Goal: Task Accomplishment & Management: Manage account settings

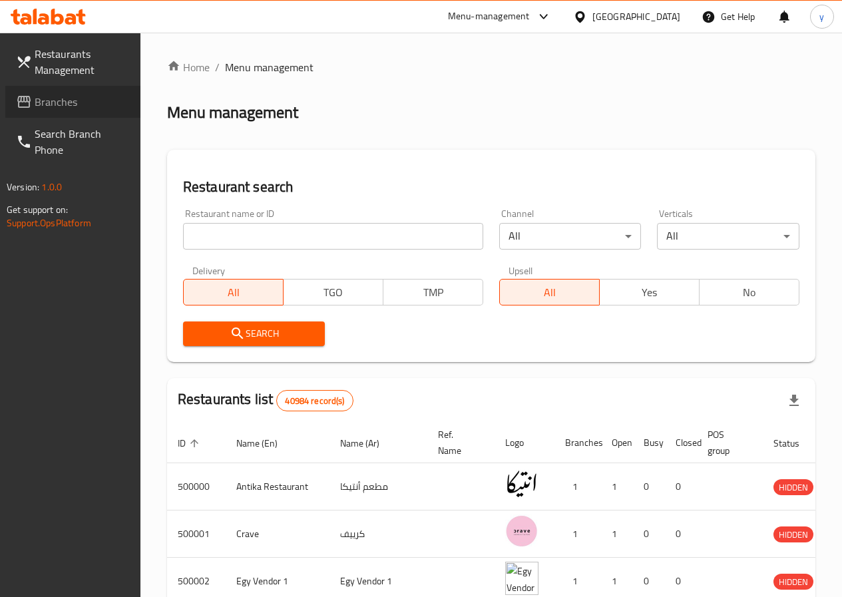
click at [71, 107] on span "Branches" at bounding box center [82, 102] width 95 height 16
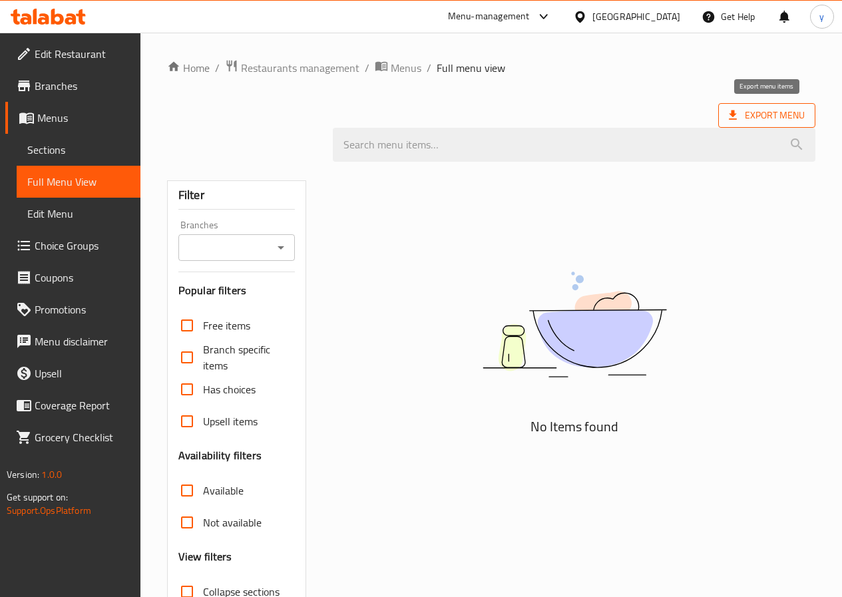
click at [778, 108] on span "Export Menu" at bounding box center [767, 115] width 76 height 17
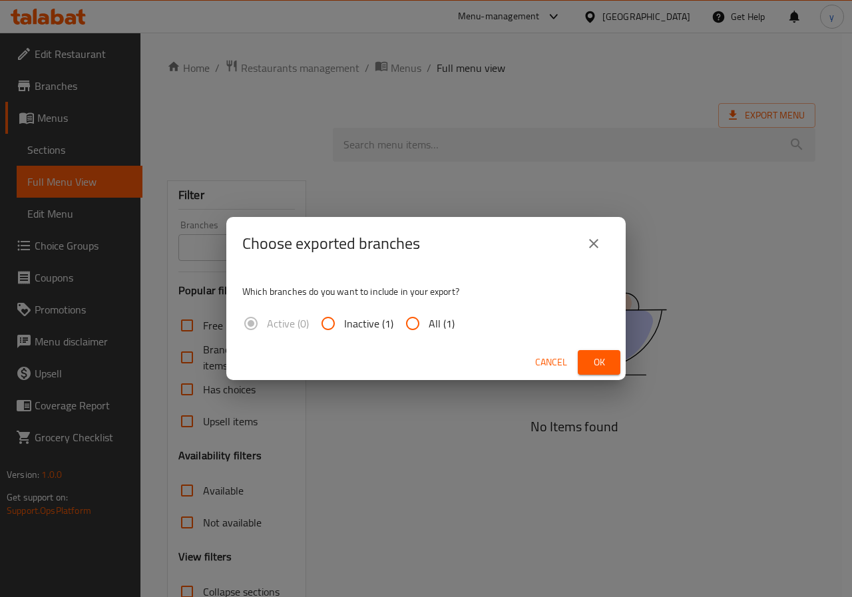
click at [433, 324] on span "All (1)" at bounding box center [442, 324] width 26 height 16
click at [429, 324] on input "All (1)" at bounding box center [413, 324] width 32 height 32
radio input "true"
click at [594, 363] on span "Ok" at bounding box center [599, 362] width 21 height 17
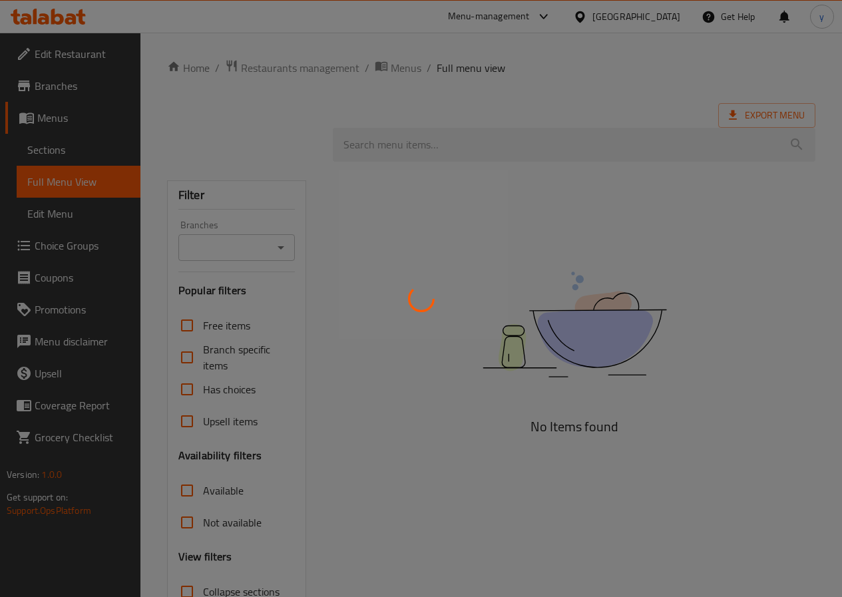
click at [324, 209] on div at bounding box center [421, 298] width 842 height 597
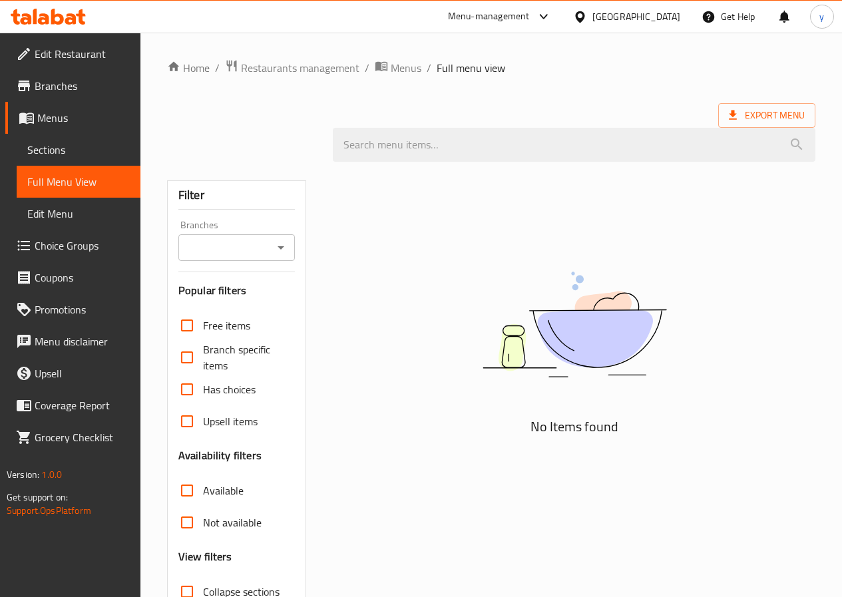
click at [751, 119] on span "Export Menu" at bounding box center [767, 115] width 76 height 17
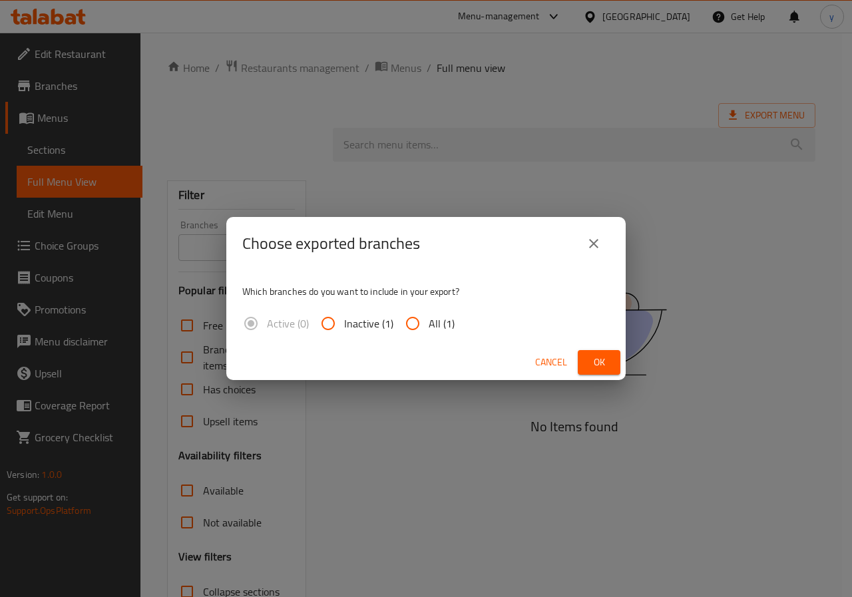
drag, startPoint x: 433, startPoint y: 324, endPoint x: 453, endPoint y: 329, distance: 21.3
click at [433, 324] on span "All (1)" at bounding box center [442, 324] width 26 height 16
click at [429, 324] on input "All (1)" at bounding box center [413, 324] width 32 height 32
radio input "true"
click at [593, 362] on span "Ok" at bounding box center [599, 362] width 21 height 17
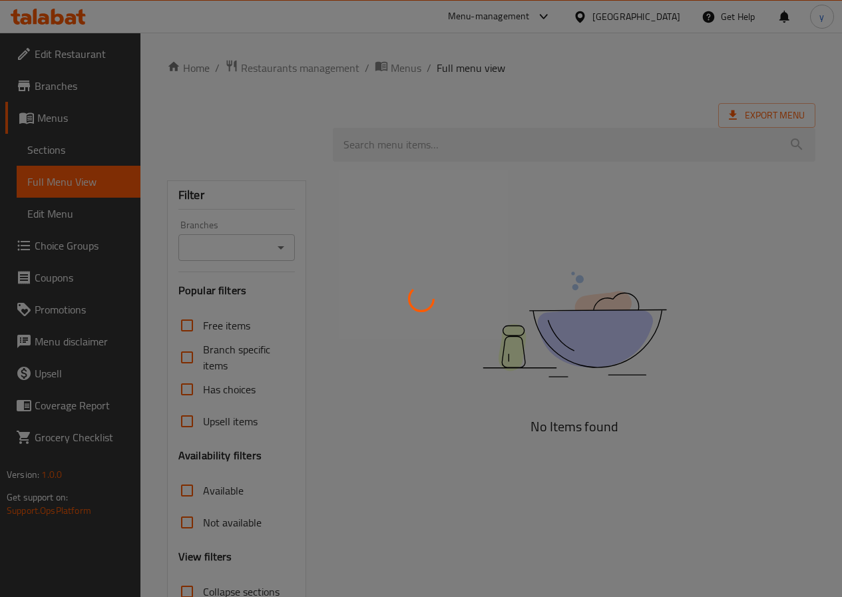
click at [326, 303] on div at bounding box center [421, 298] width 842 height 597
click at [280, 151] on div at bounding box center [421, 298] width 842 height 597
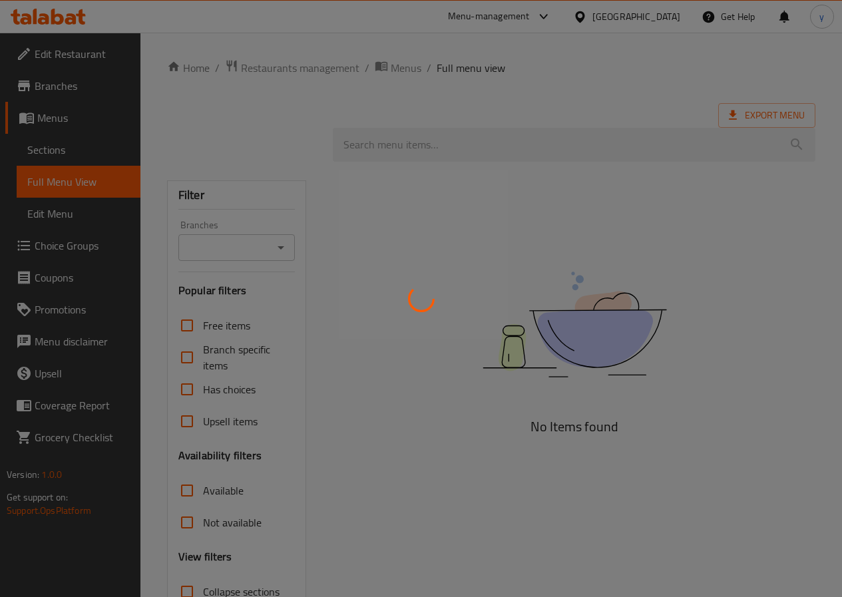
click at [280, 151] on div at bounding box center [421, 298] width 842 height 597
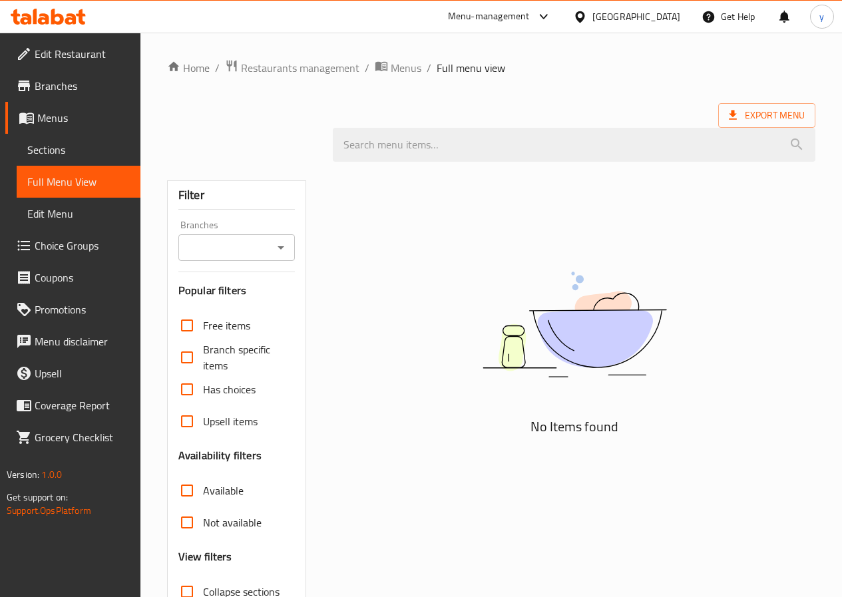
click at [764, 102] on div "Home / Restaurants management / Menus / Full menu view Export Menu Filter Branc…" at bounding box center [491, 365] width 649 height 613
click at [750, 112] on span "Export Menu" at bounding box center [767, 115] width 76 height 17
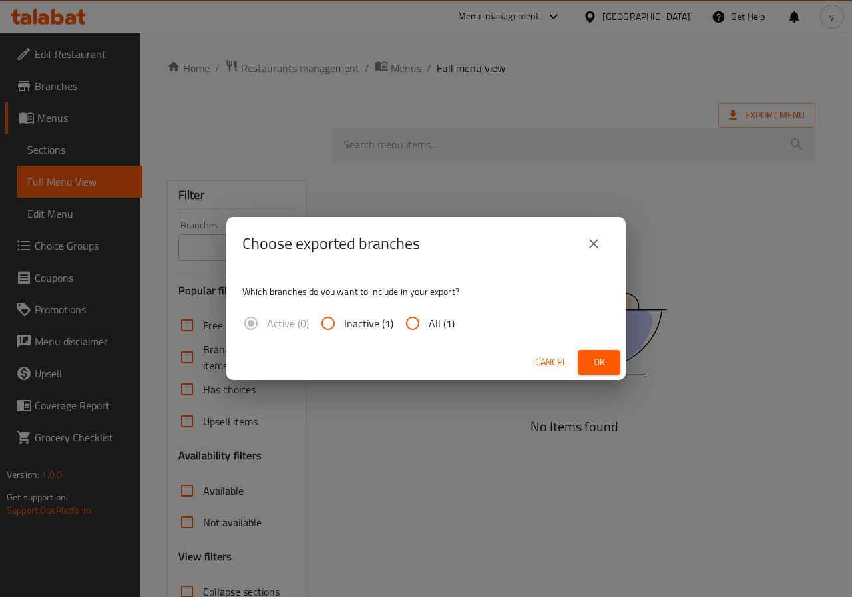
click at [423, 321] on input "All (1)" at bounding box center [413, 324] width 32 height 32
radio input "true"
click at [607, 357] on span "Ok" at bounding box center [599, 362] width 21 height 17
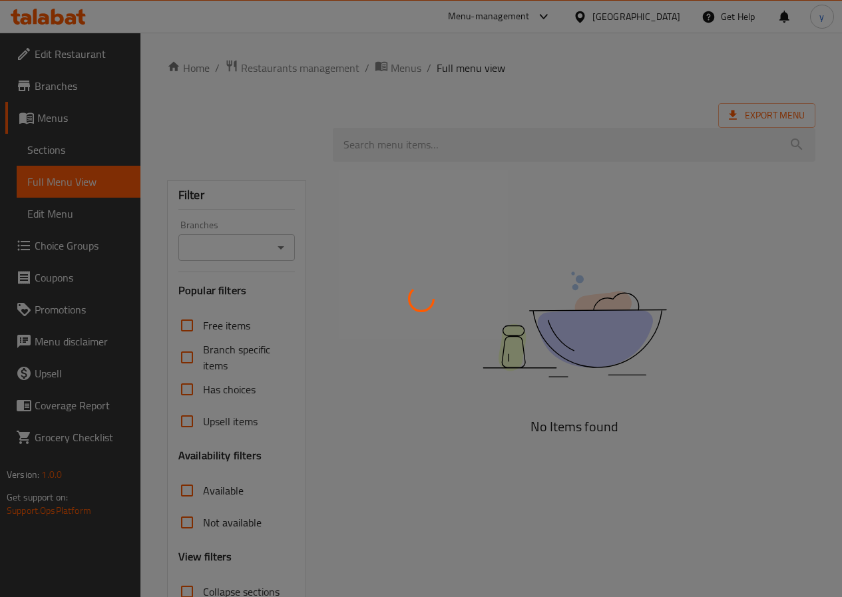
click at [591, 301] on div at bounding box center [421, 298] width 842 height 597
click at [535, 200] on div at bounding box center [421, 298] width 842 height 597
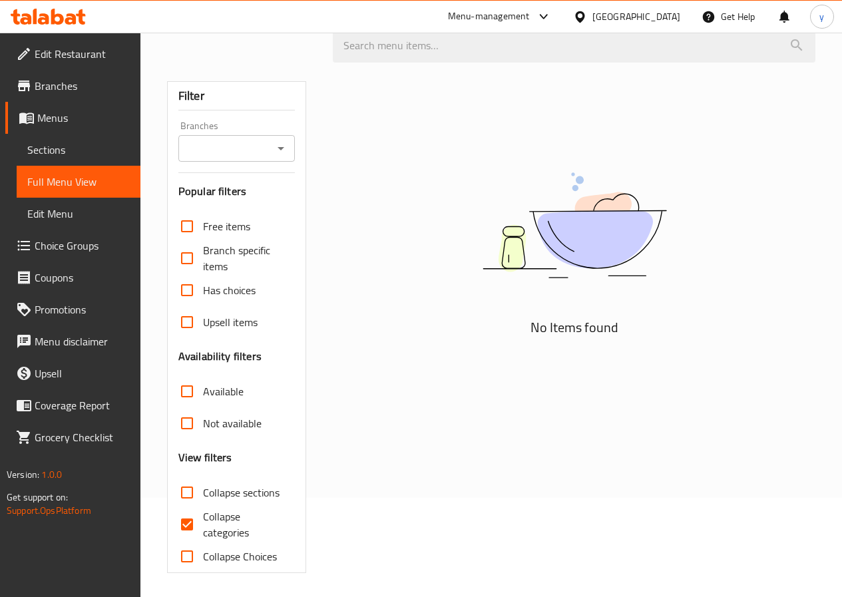
scroll to position [102, 0]
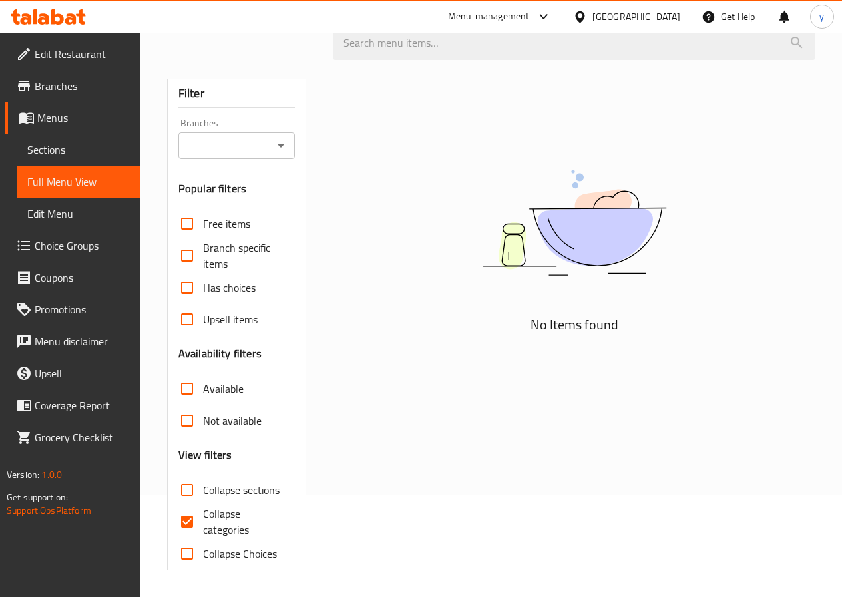
click at [232, 517] on span "Collapse categories" at bounding box center [244, 522] width 82 height 32
click at [203, 517] on input "Collapse categories" at bounding box center [187, 522] width 32 height 32
checkbox input "false"
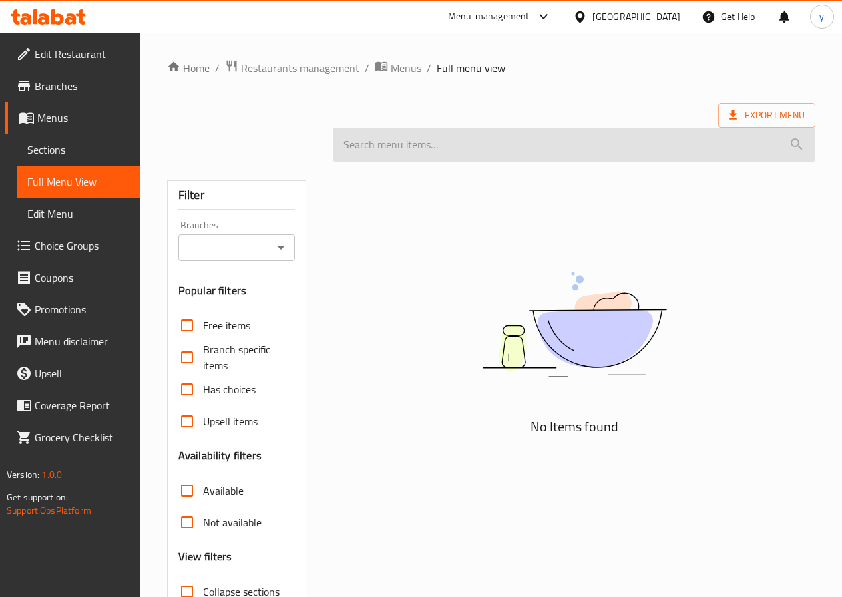
click at [597, 136] on input "search" at bounding box center [574, 145] width 483 height 34
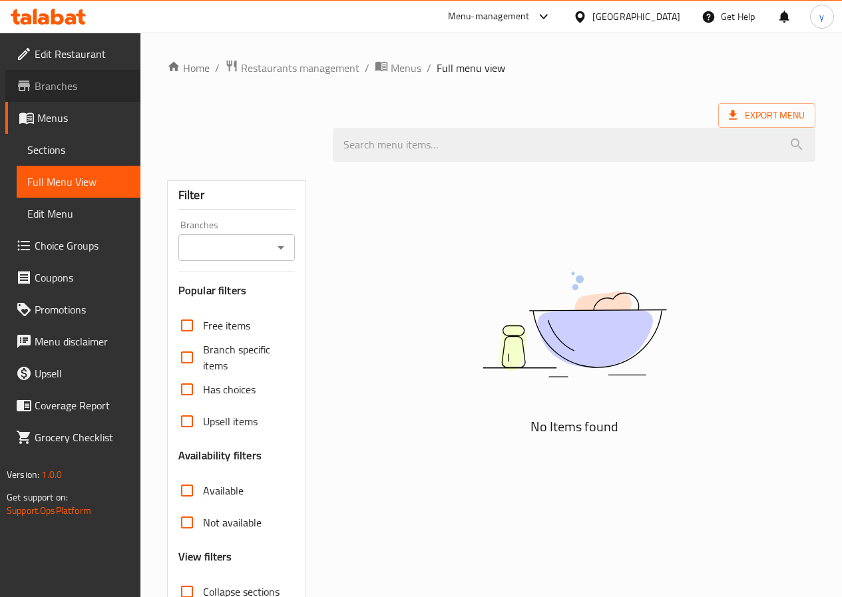
click at [71, 90] on span "Branches" at bounding box center [82, 86] width 95 height 16
click at [738, 114] on icon at bounding box center [732, 115] width 13 height 13
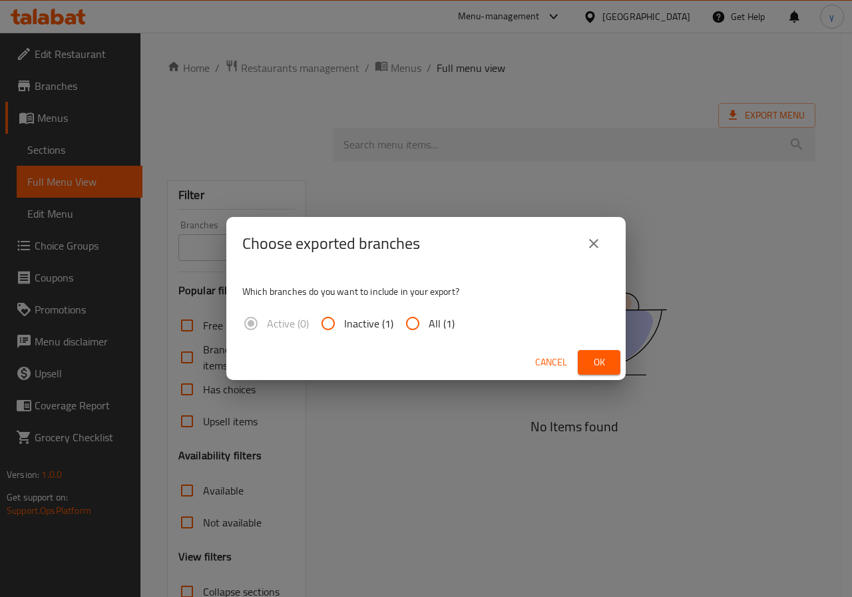
click at [594, 366] on span "Ok" at bounding box center [599, 362] width 21 height 17
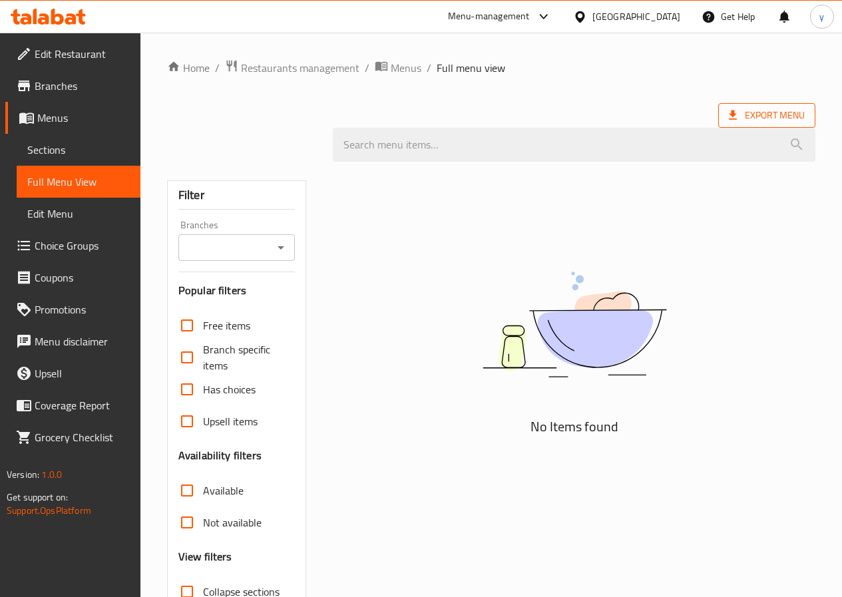
click at [778, 111] on span "Export Menu" at bounding box center [767, 115] width 76 height 17
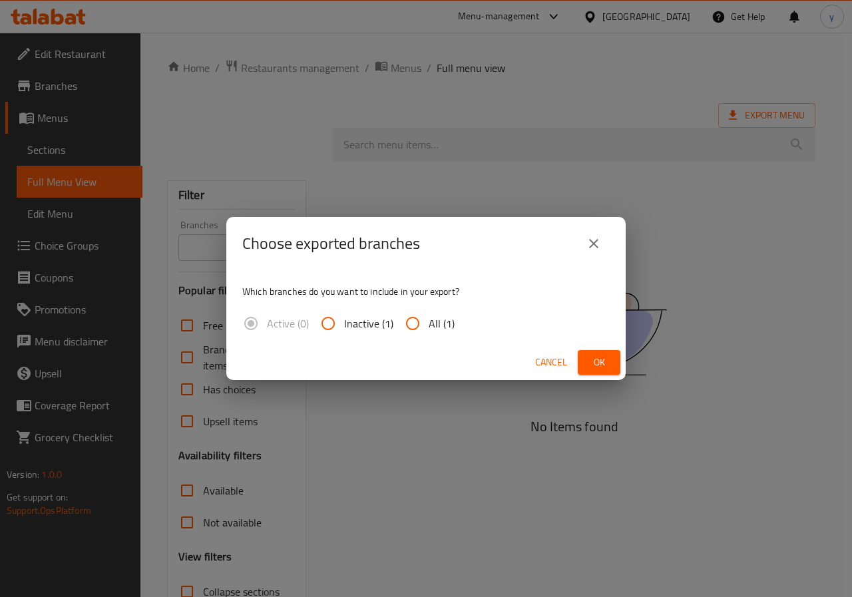
click at [589, 363] on span "Ok" at bounding box center [599, 362] width 21 height 17
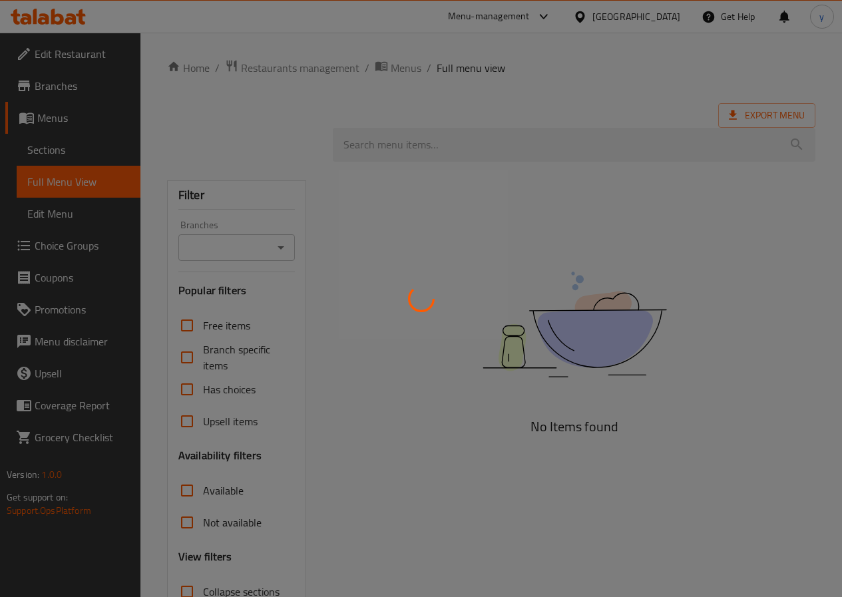
click at [391, 136] on div at bounding box center [421, 298] width 842 height 597
click at [52, 153] on div at bounding box center [421, 298] width 842 height 597
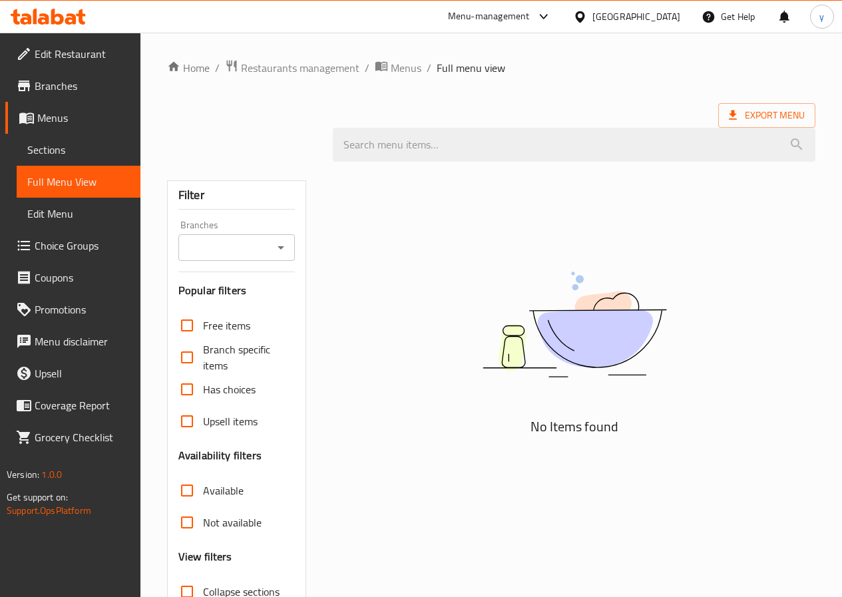
click at [49, 110] on span "Menus" at bounding box center [83, 118] width 93 height 16
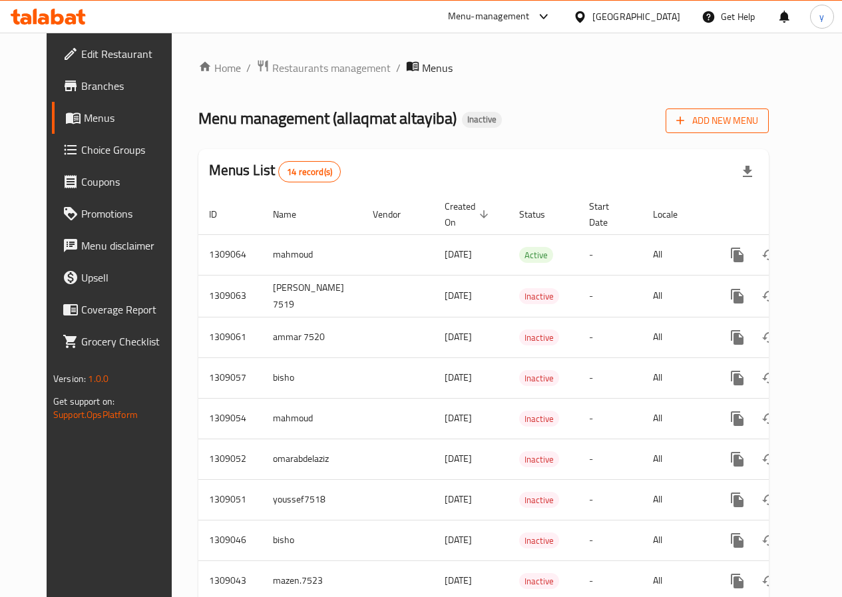
click at [758, 124] on span "Add New Menu" at bounding box center [718, 121] width 82 height 17
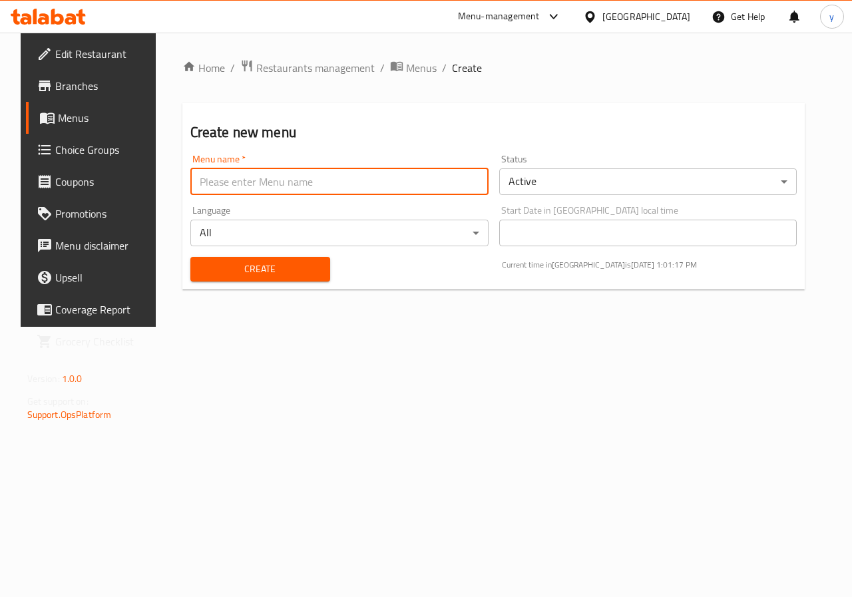
click at [388, 179] on input "text" at bounding box center [339, 181] width 298 height 27
type input "Youssef.7521"
click at [260, 272] on span "Create" at bounding box center [260, 269] width 119 height 17
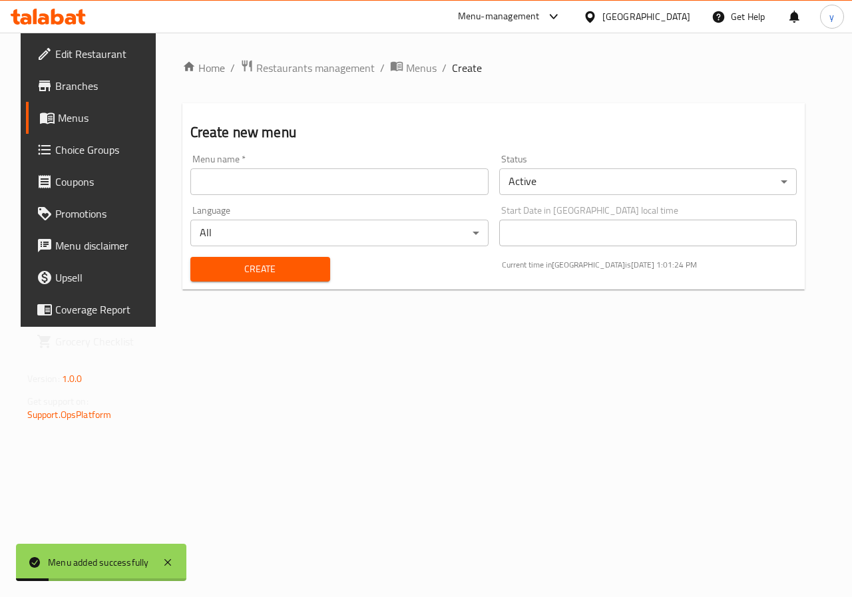
click at [60, 126] on span "Menus" at bounding box center [105, 118] width 95 height 16
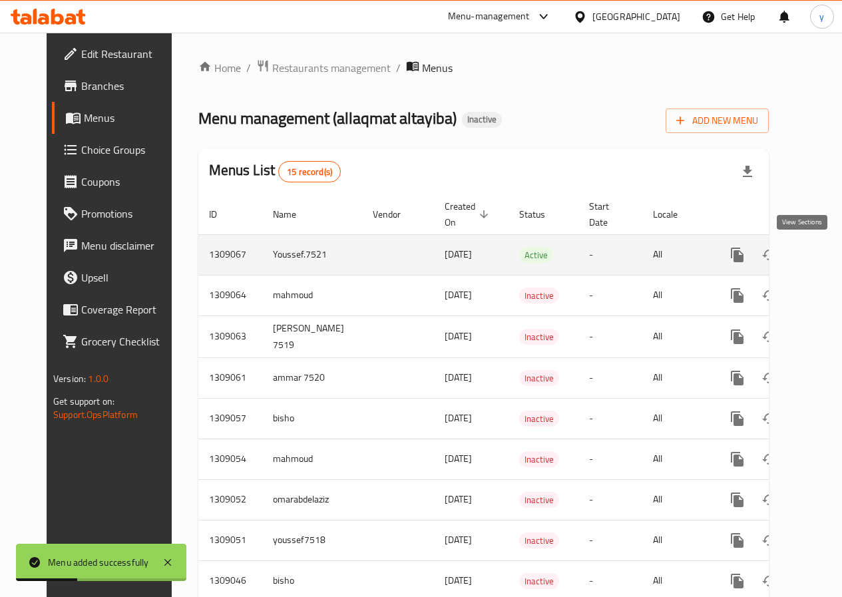
click at [818, 265] on link "enhanced table" at bounding box center [834, 255] width 32 height 32
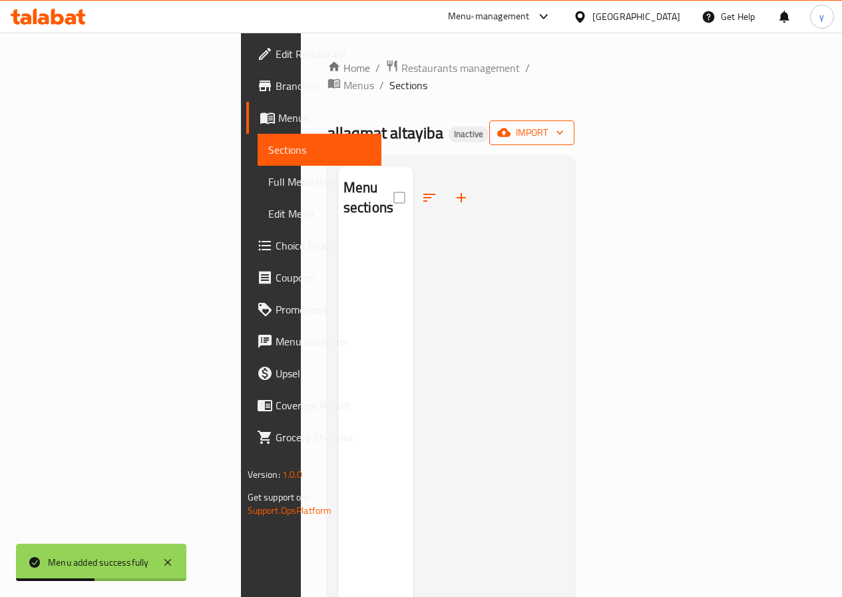
click at [575, 121] on button "import" at bounding box center [531, 133] width 85 height 25
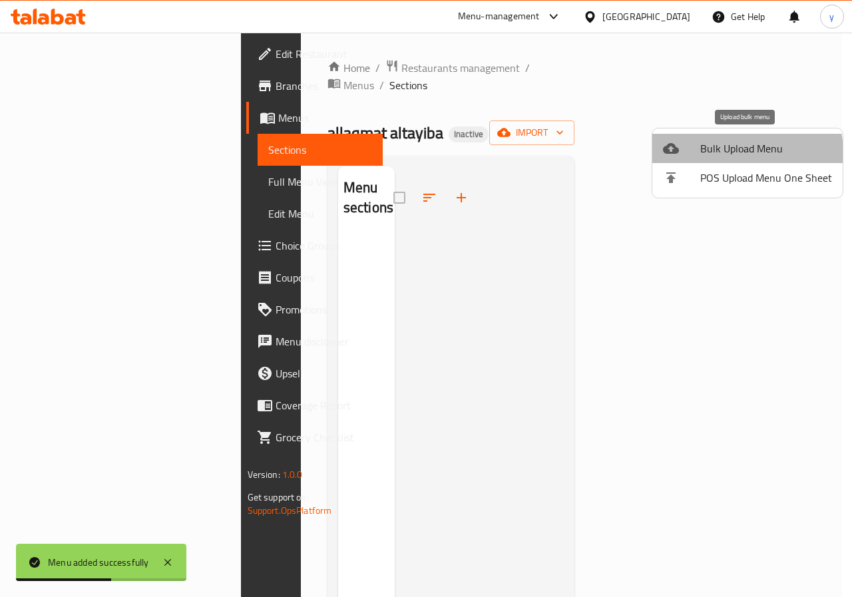
click at [736, 153] on span "Bulk Upload Menu" at bounding box center [766, 148] width 132 height 16
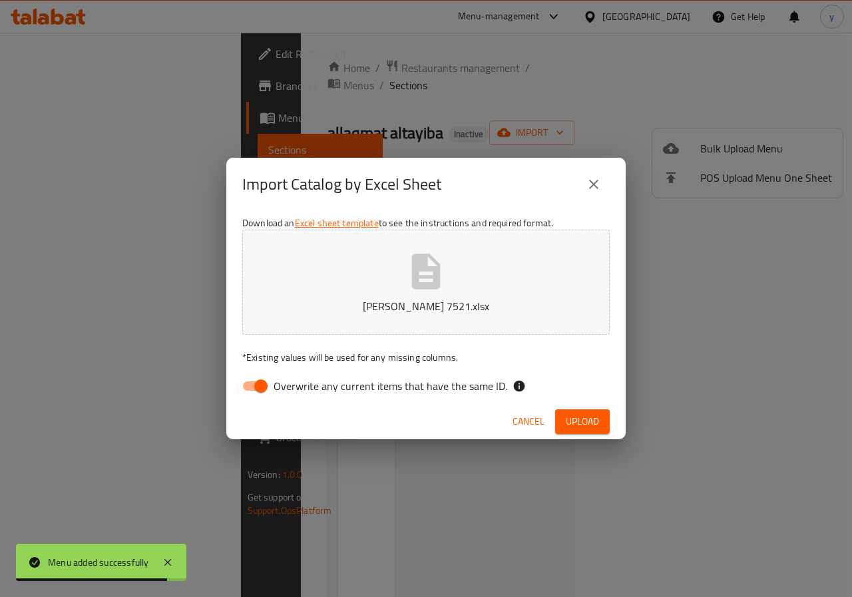
click at [266, 390] on input "Overwrite any current items that have the same ID." at bounding box center [261, 386] width 76 height 25
checkbox input "false"
click at [593, 419] on span "Upload" at bounding box center [582, 421] width 33 height 17
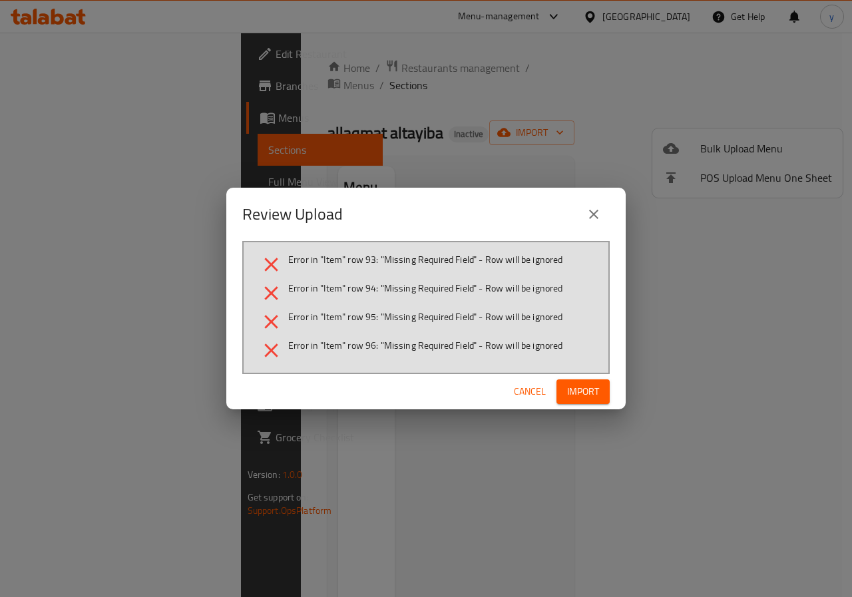
click at [599, 212] on icon "close" at bounding box center [594, 214] width 16 height 16
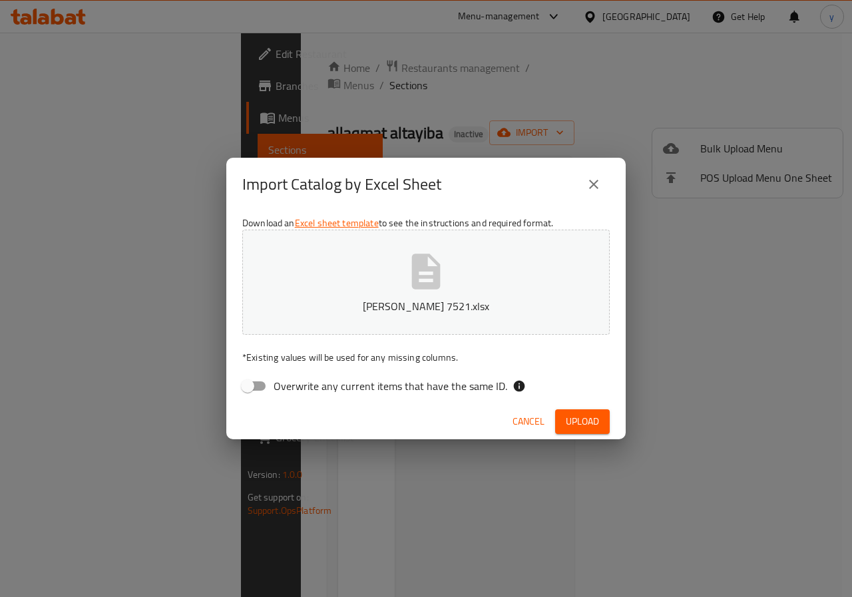
click at [591, 414] on span "Upload" at bounding box center [582, 421] width 33 height 17
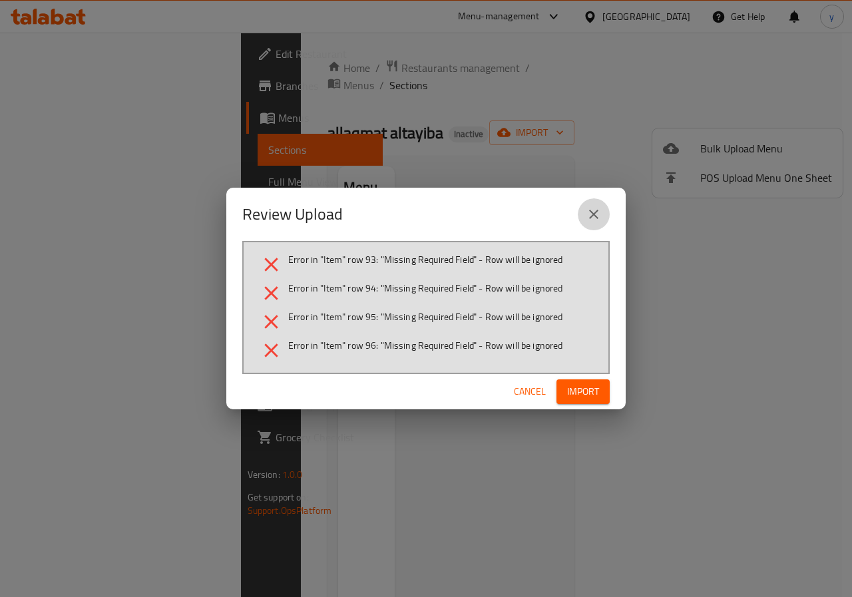
click at [593, 207] on icon "close" at bounding box center [594, 214] width 16 height 16
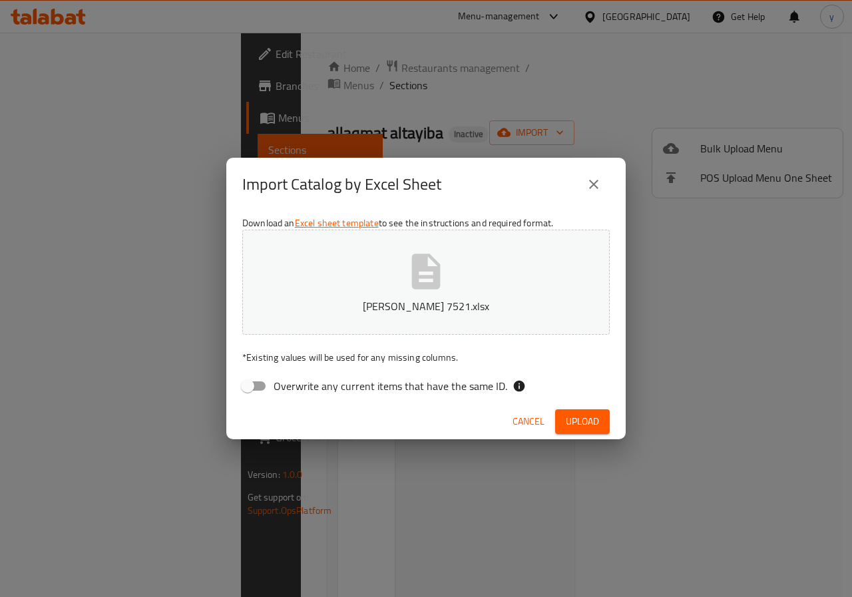
click at [601, 188] on icon "close" at bounding box center [594, 184] width 16 height 16
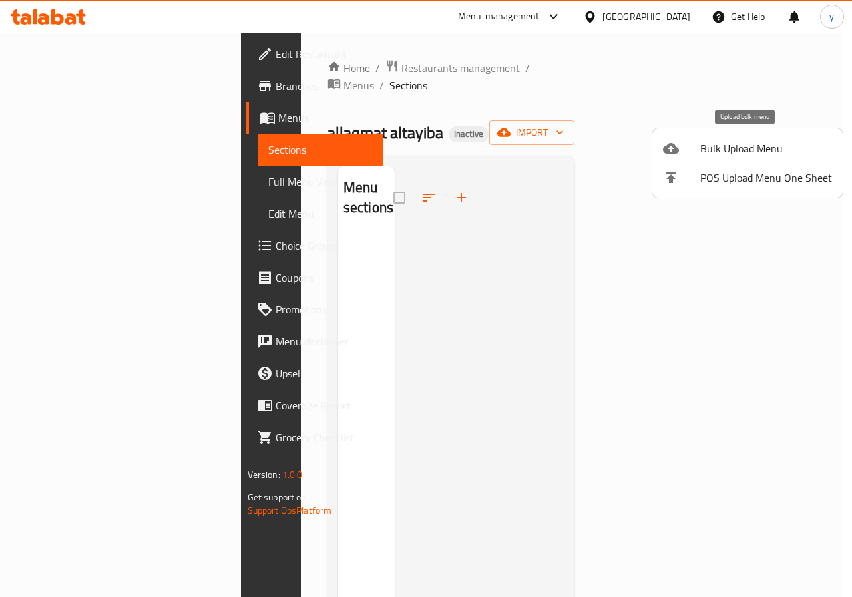
click at [748, 142] on span "Bulk Upload Menu" at bounding box center [766, 148] width 132 height 16
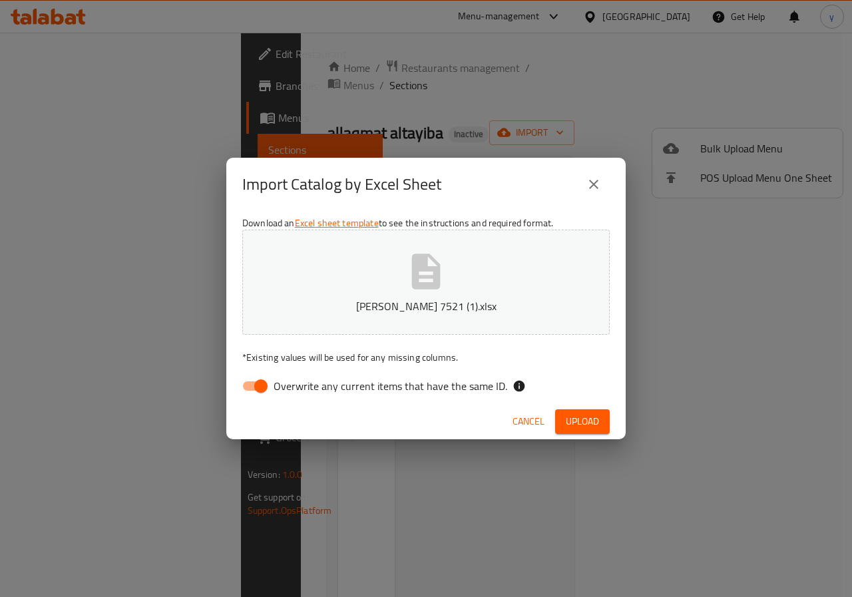
drag, startPoint x: 264, startPoint y: 388, endPoint x: 277, endPoint y: 392, distance: 13.9
click at [264, 388] on input "Overwrite any current items that have the same ID." at bounding box center [261, 386] width 76 height 25
checkbox input "false"
click at [583, 415] on span "Upload" at bounding box center [582, 421] width 33 height 17
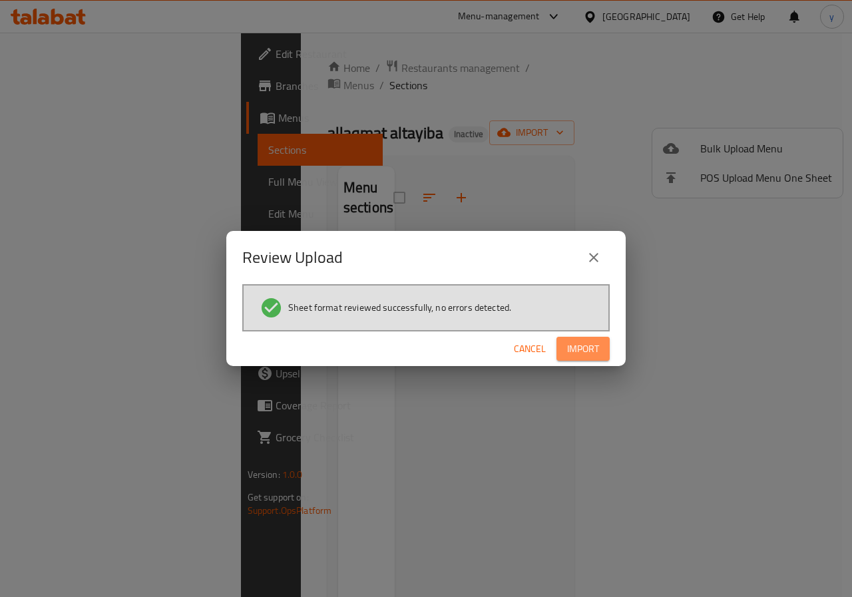
click at [597, 353] on span "Import" at bounding box center [583, 349] width 32 height 17
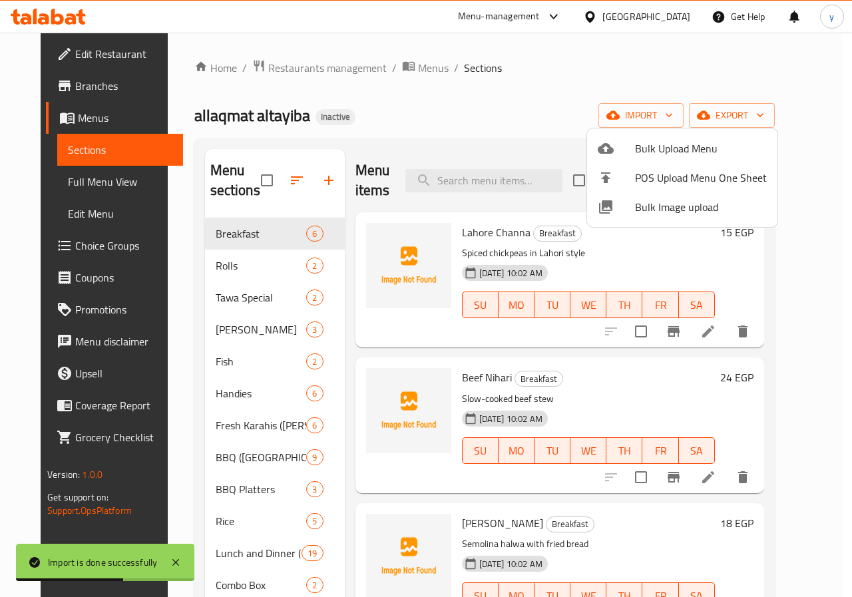
click at [690, 55] on div at bounding box center [426, 298] width 852 height 597
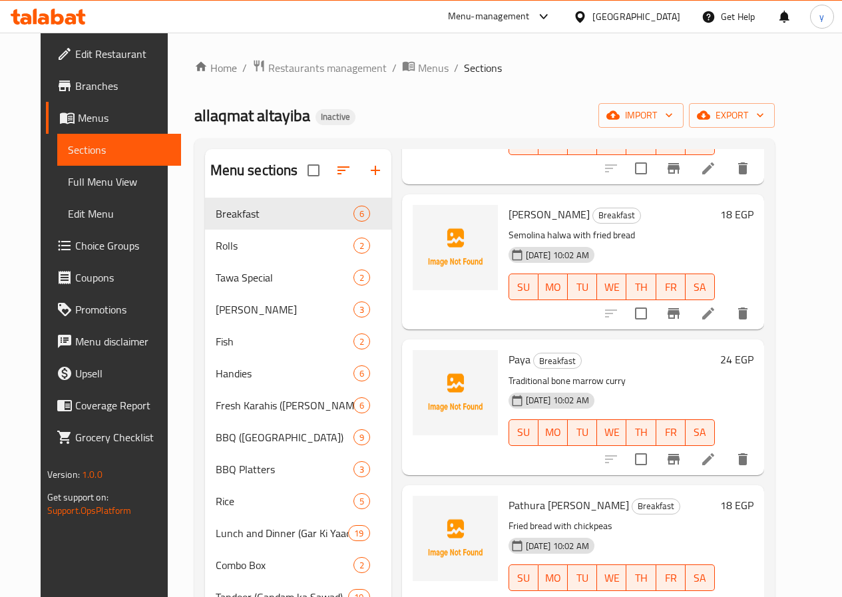
click at [91, 174] on span "Full Menu View" at bounding box center [119, 182] width 103 height 16
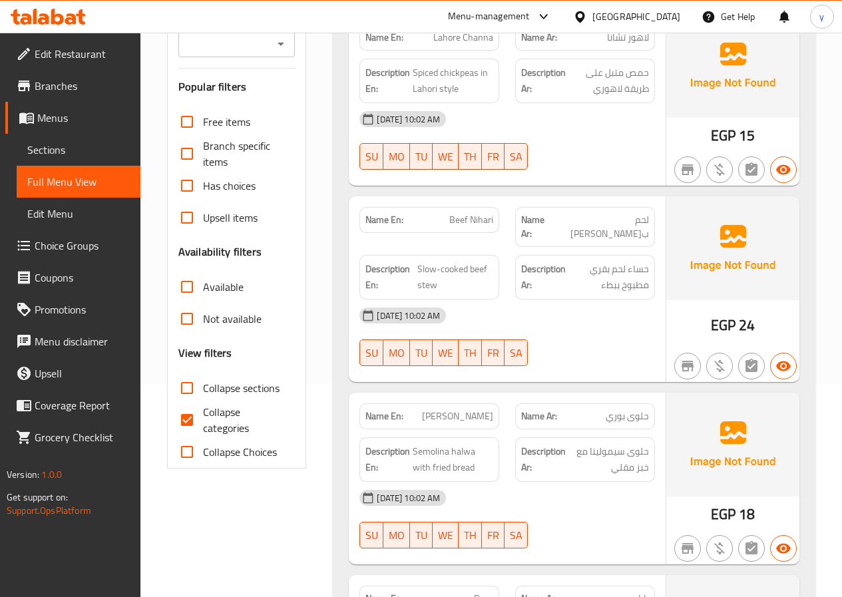
scroll to position [266, 0]
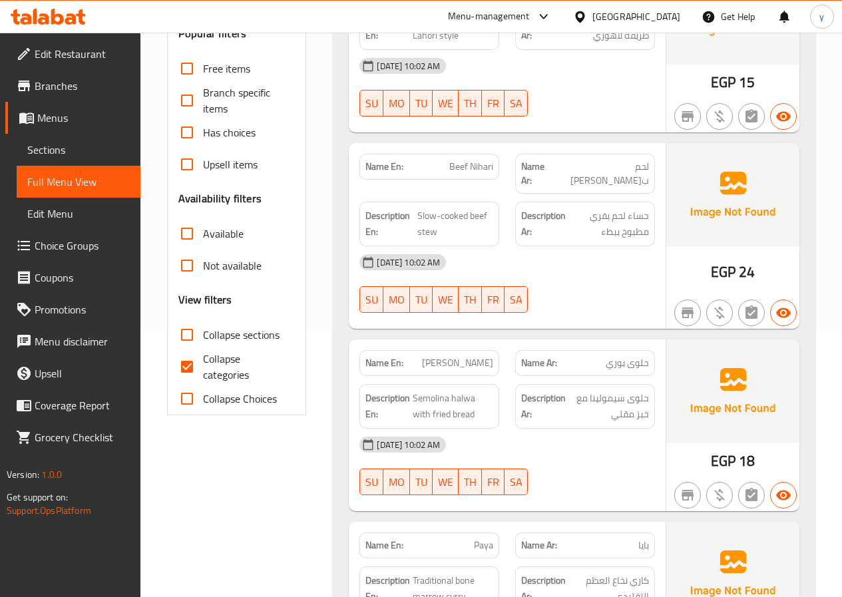
click at [237, 362] on span "Collapse categories" at bounding box center [244, 367] width 82 height 32
click at [203, 362] on input "Collapse categories" at bounding box center [187, 367] width 32 height 32
checkbox input "false"
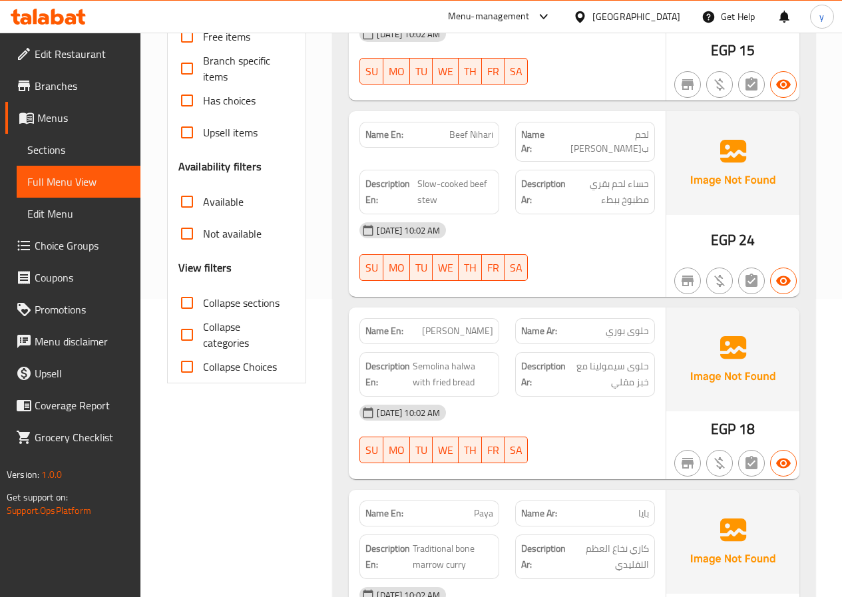
scroll to position [333, 0]
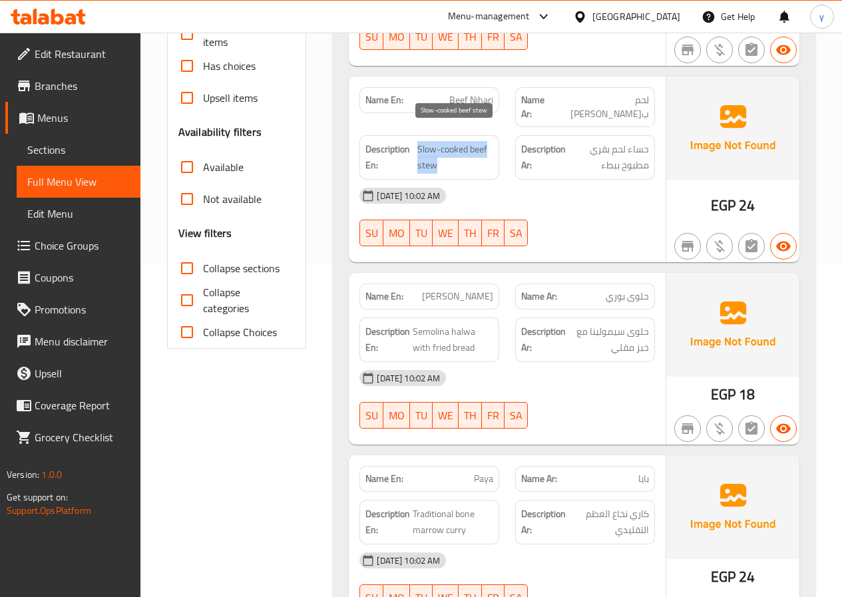
drag, startPoint x: 417, startPoint y: 133, endPoint x: 477, endPoint y: 148, distance: 61.9
click at [477, 148] on span "Slow-cooked beef stew" at bounding box center [455, 157] width 76 height 33
copy span "Slow-cooked beef stew"
click at [563, 196] on div "[DATE] 10:02 AM" at bounding box center [508, 196] width 312 height 32
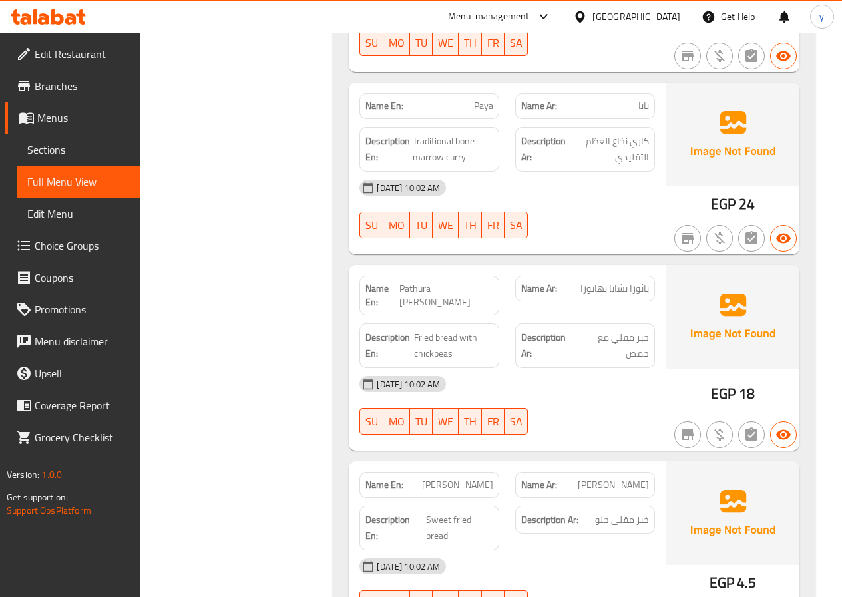
scroll to position [533, 0]
